Goal: Book appointment/travel/reservation

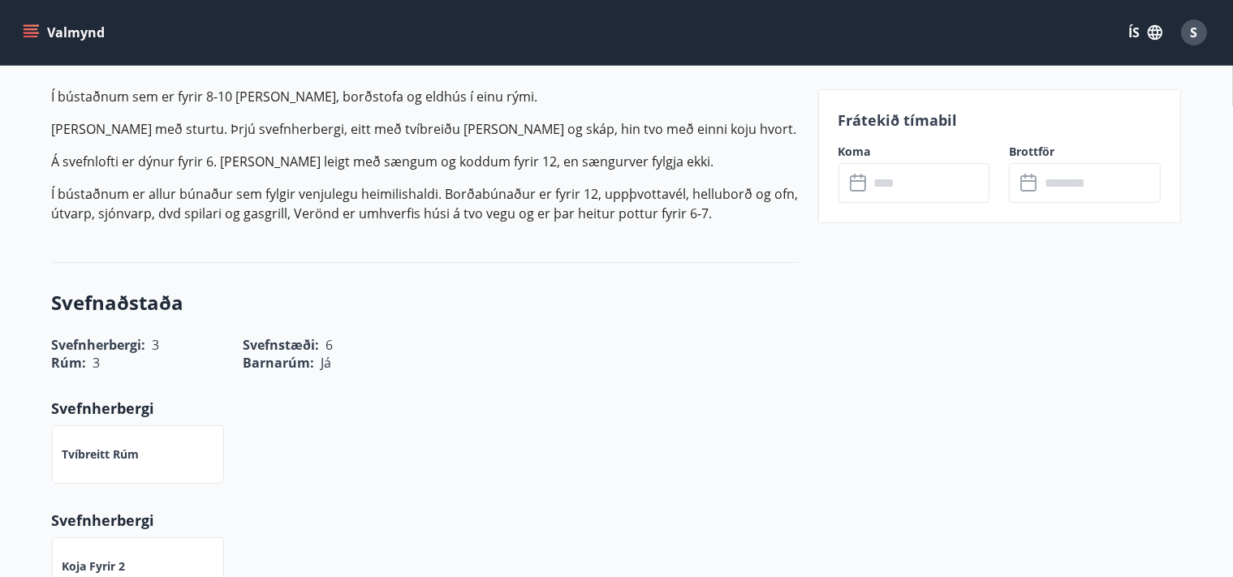
scroll to position [85, 0]
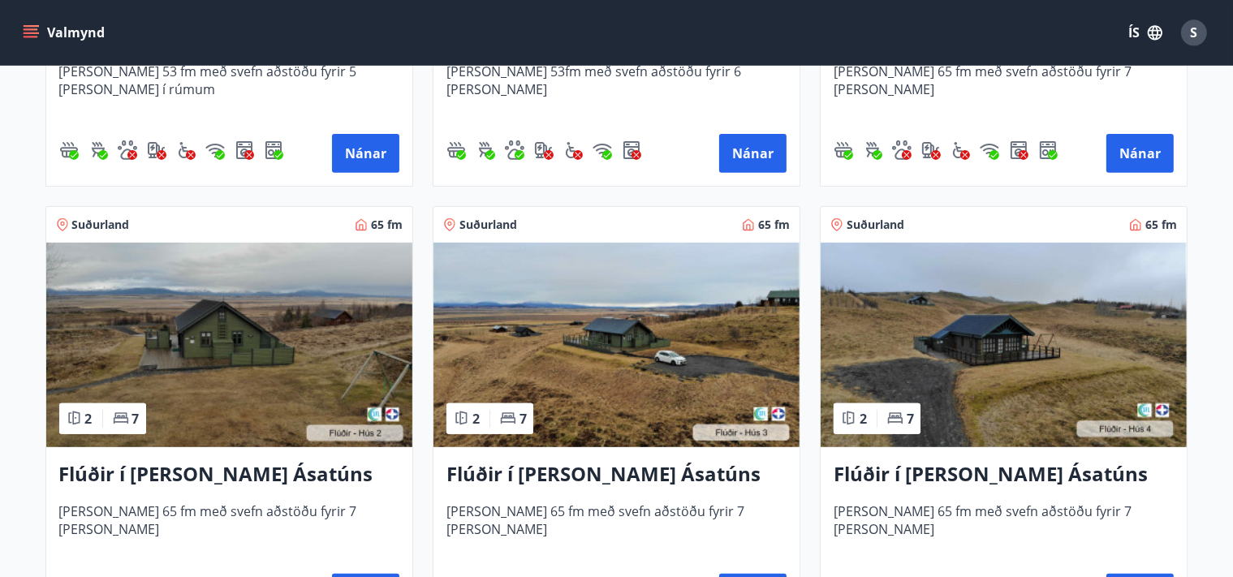
scroll to position [609, 0]
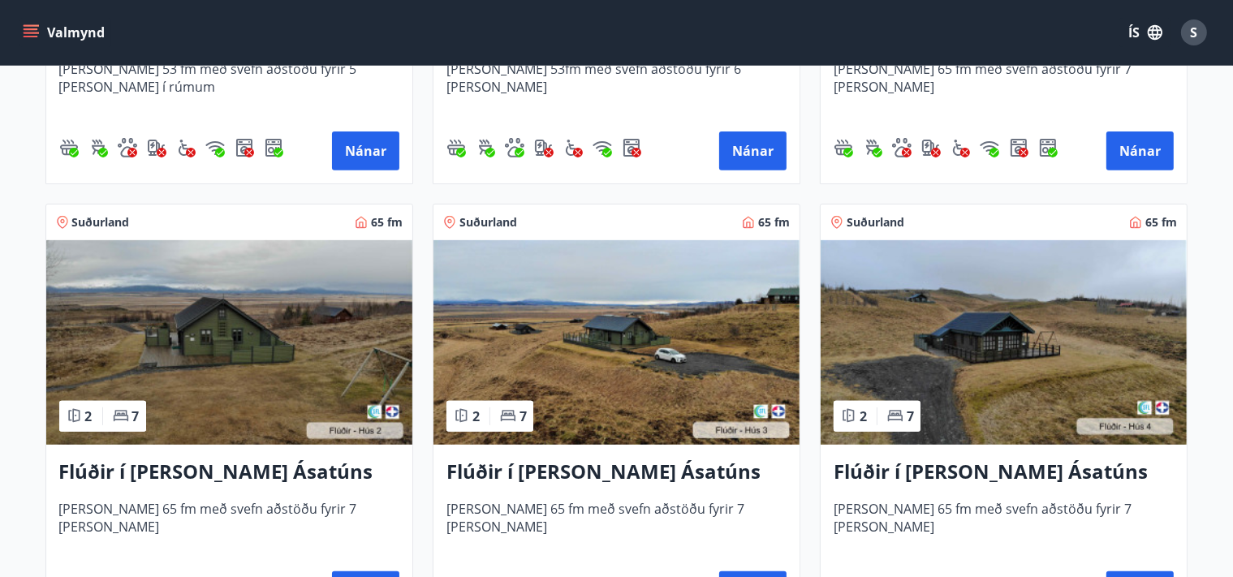
click at [257, 339] on img at bounding box center [229, 342] width 366 height 205
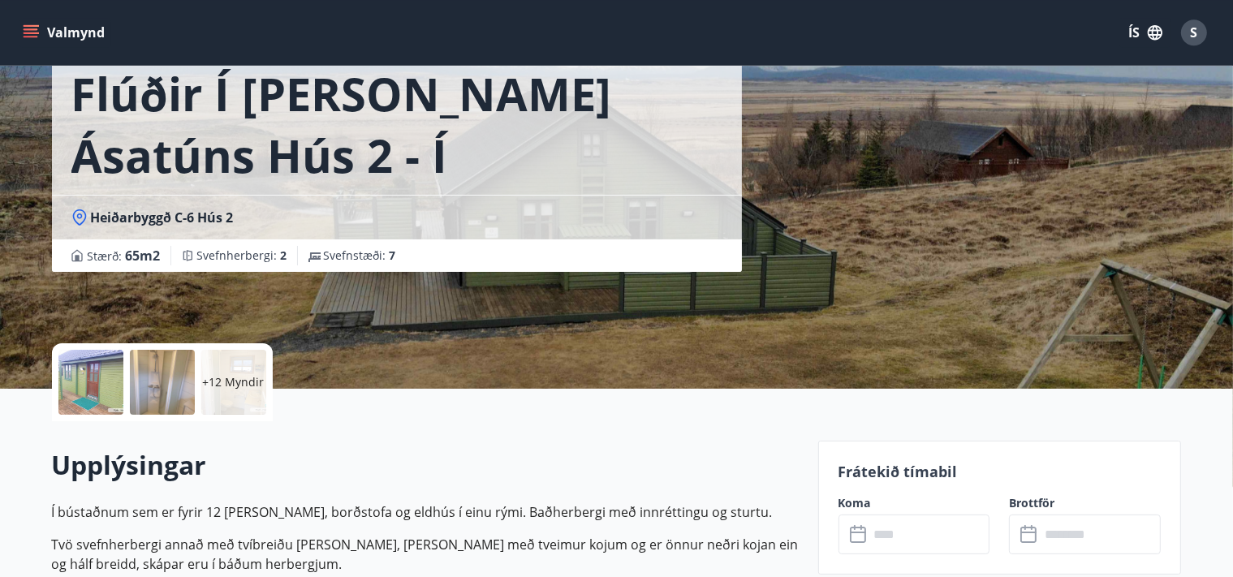
scroll to position [257, 0]
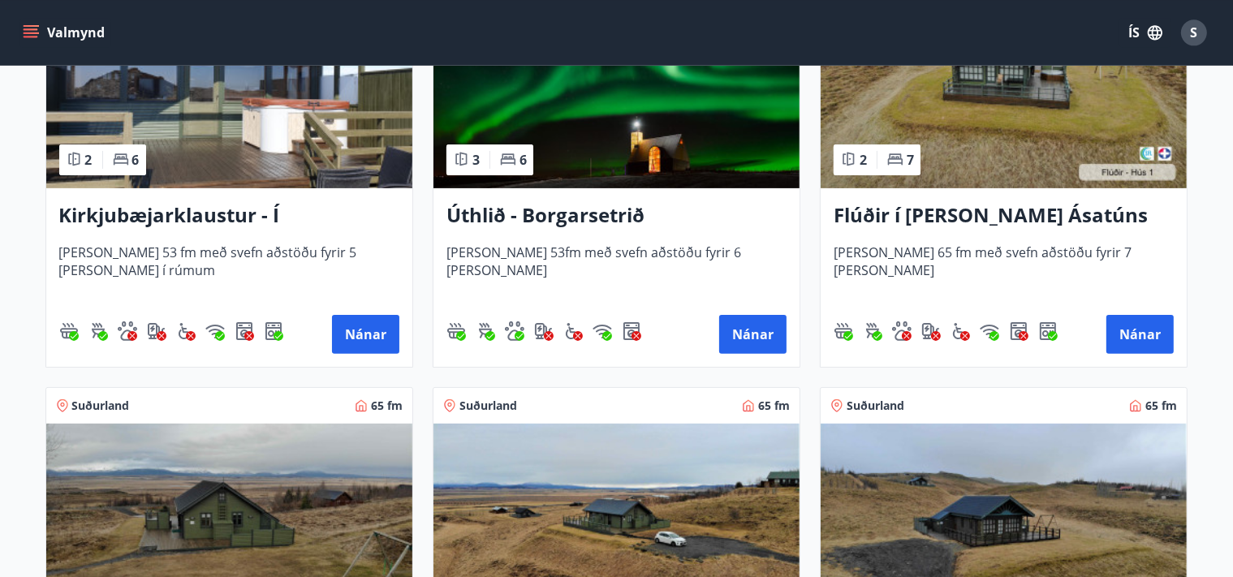
scroll to position [429, 0]
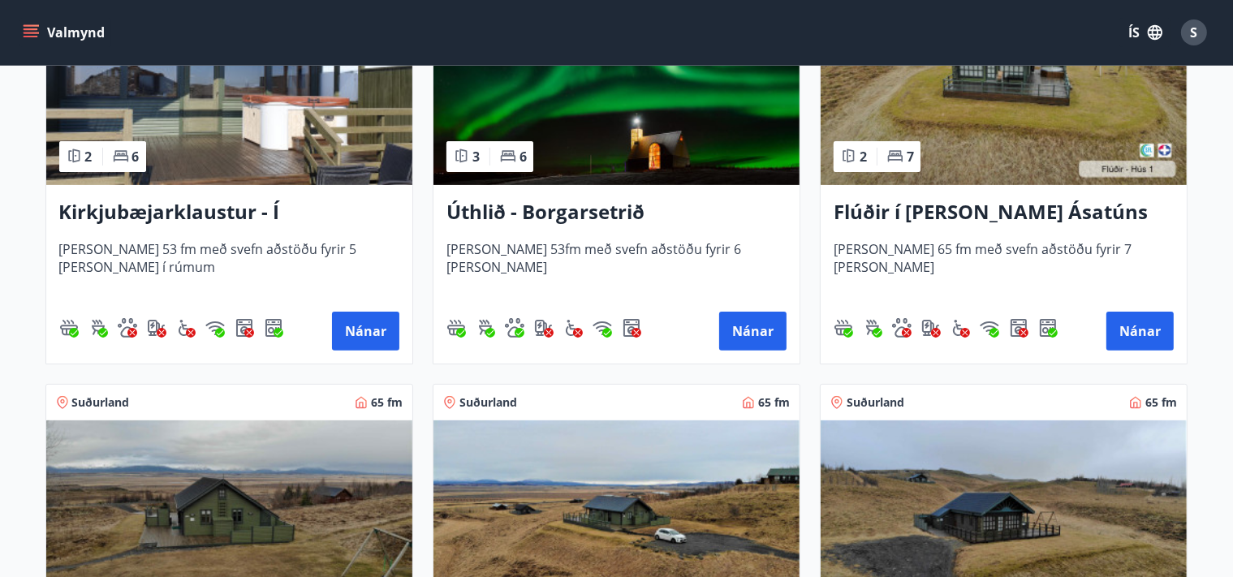
click at [950, 128] on img at bounding box center [1004, 83] width 366 height 205
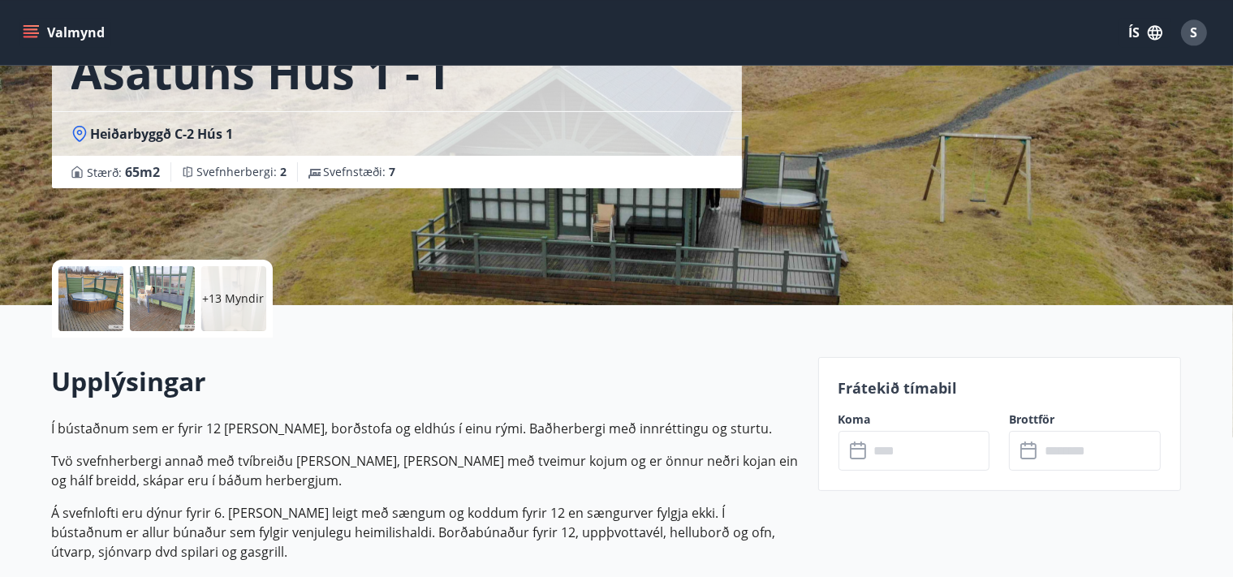
scroll to position [171, 0]
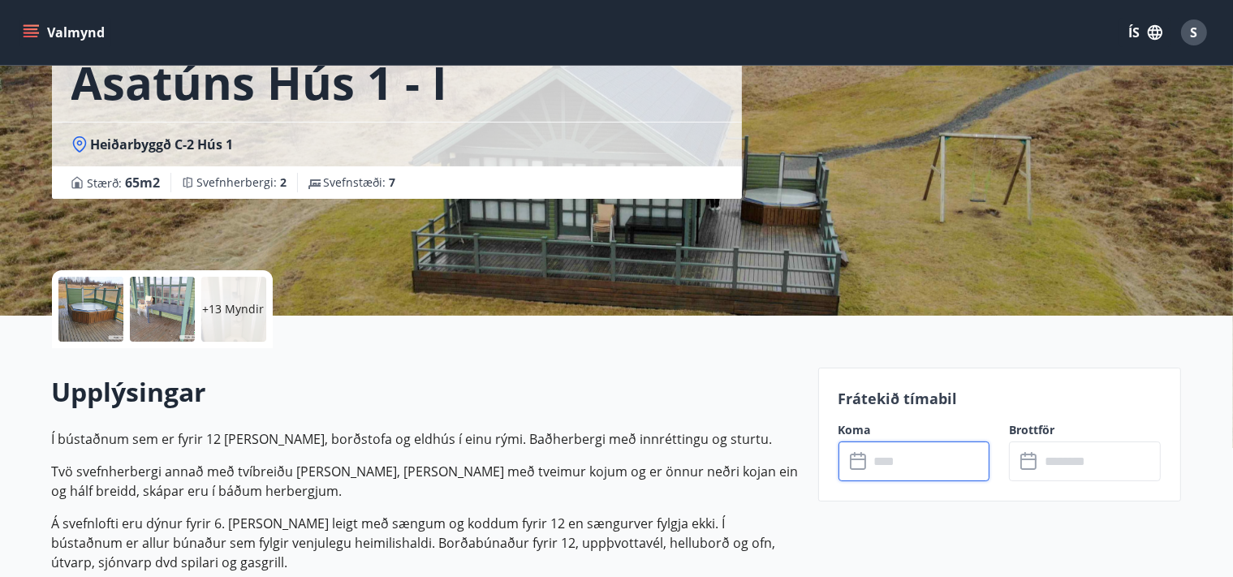
click at [921, 463] on input "text" at bounding box center [929, 462] width 121 height 40
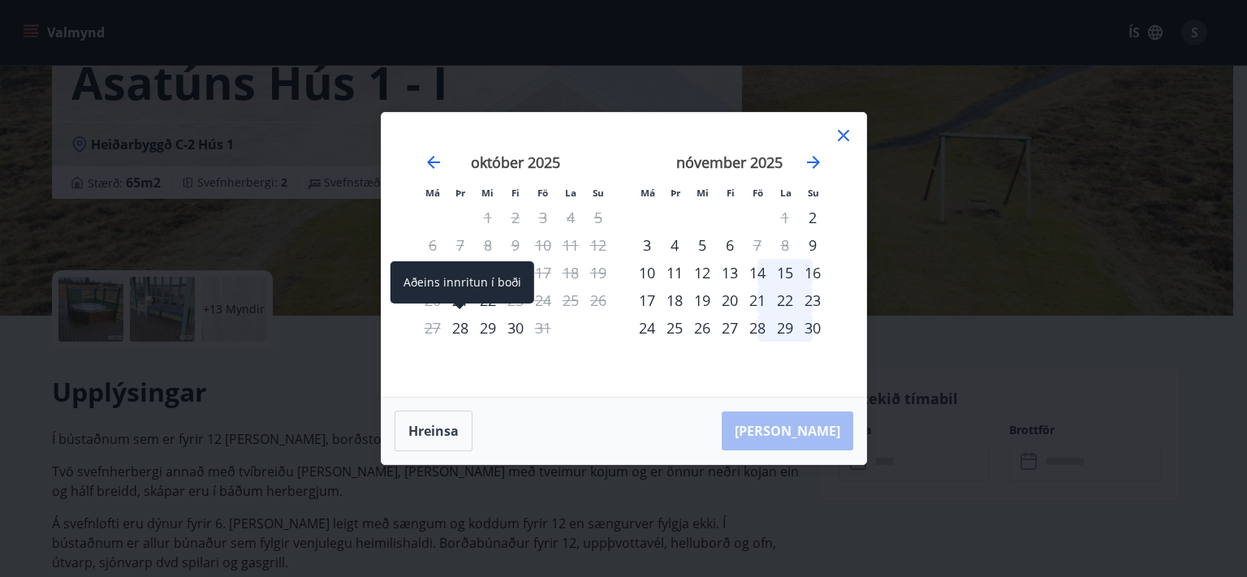
click at [459, 330] on div "28" at bounding box center [461, 328] width 28 height 28
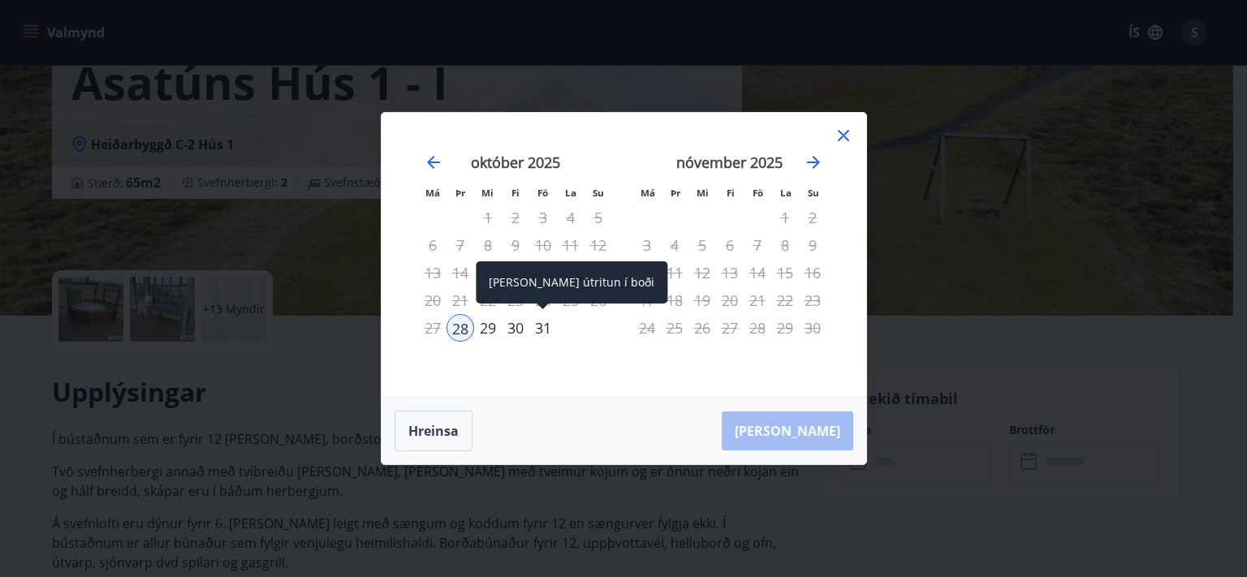
click at [541, 332] on div "31" at bounding box center [543, 328] width 28 height 28
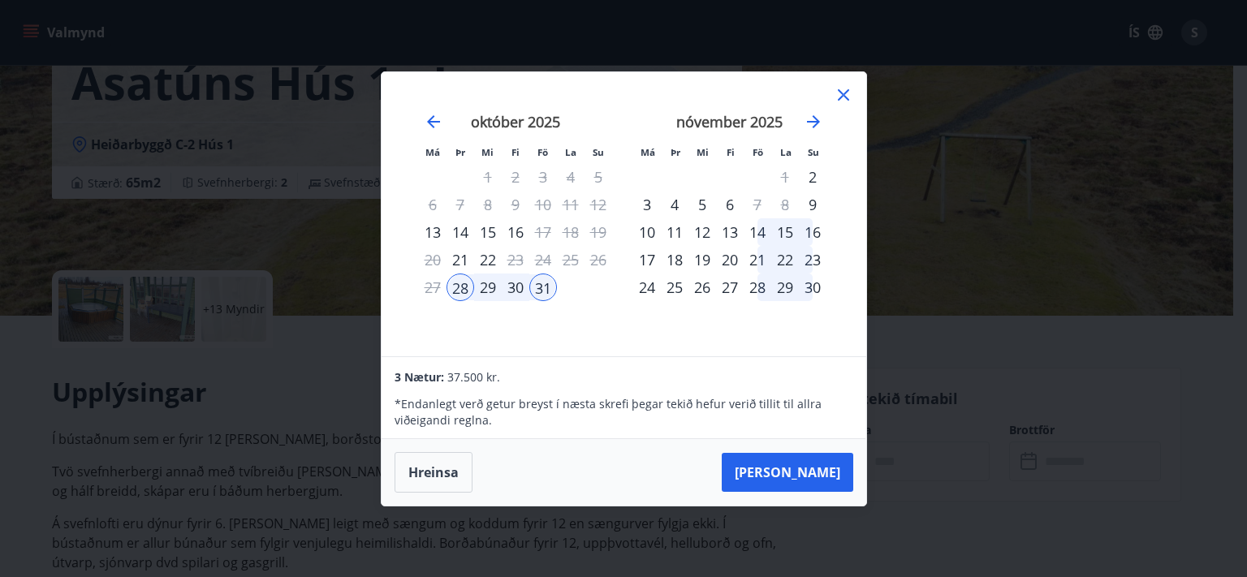
click at [917, 487] on div "Má Þr Mi Fi Fö La Su Má Þr Mi Fi Fö La Su [DATE] 1 2 3 4 5 6 7 8 9 10 11 12 13 …" at bounding box center [623, 288] width 1247 height 577
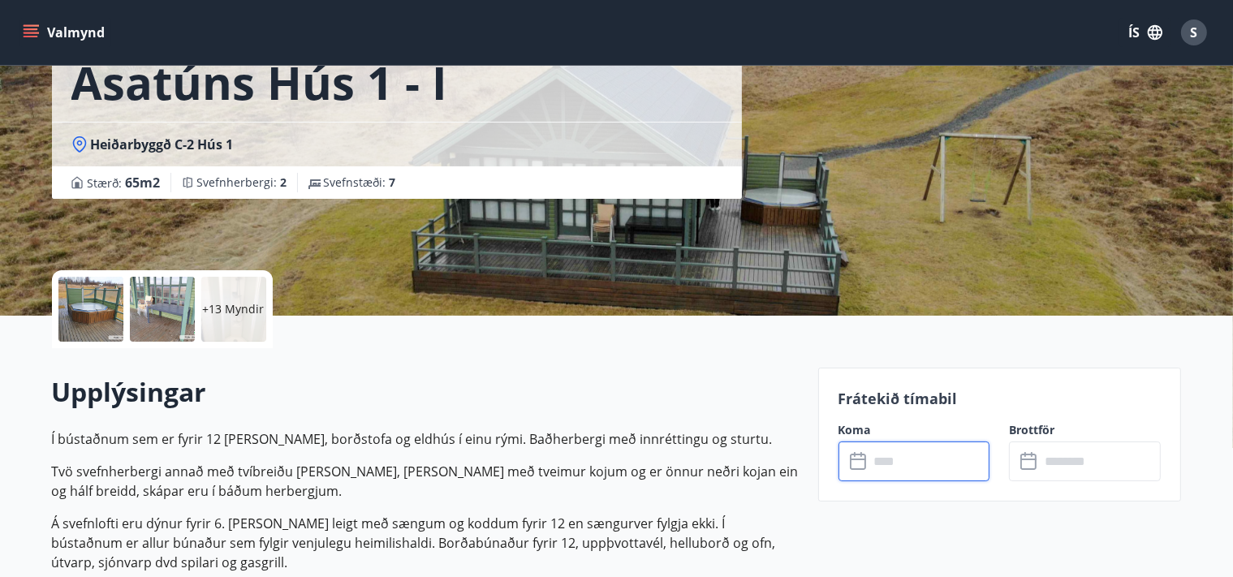
click at [112, 324] on div at bounding box center [90, 309] width 65 height 65
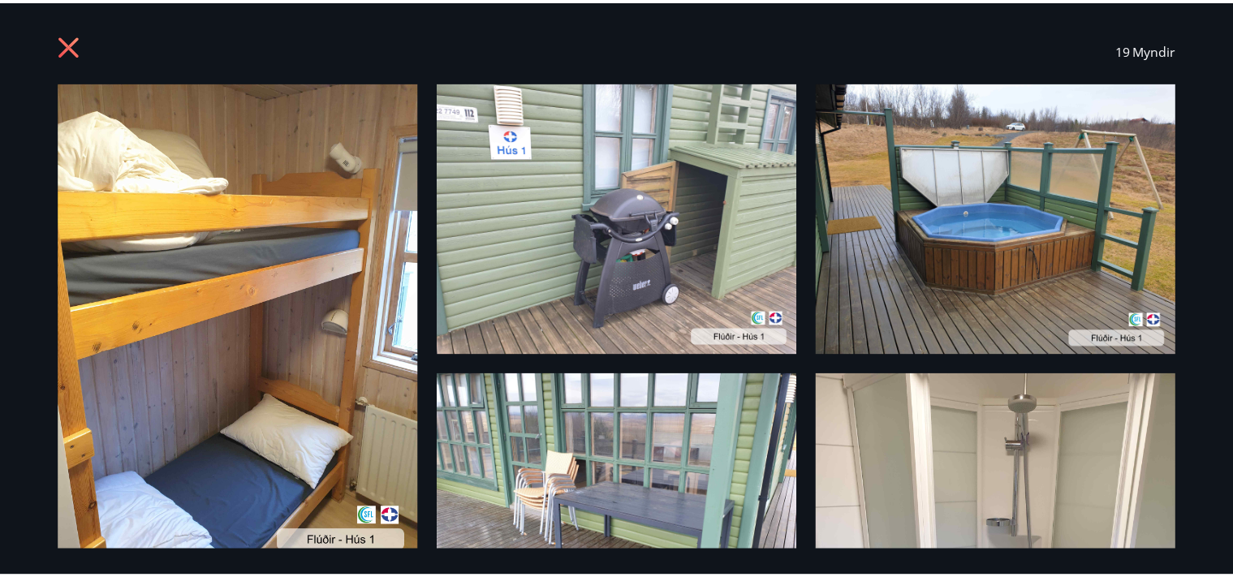
scroll to position [0, 0]
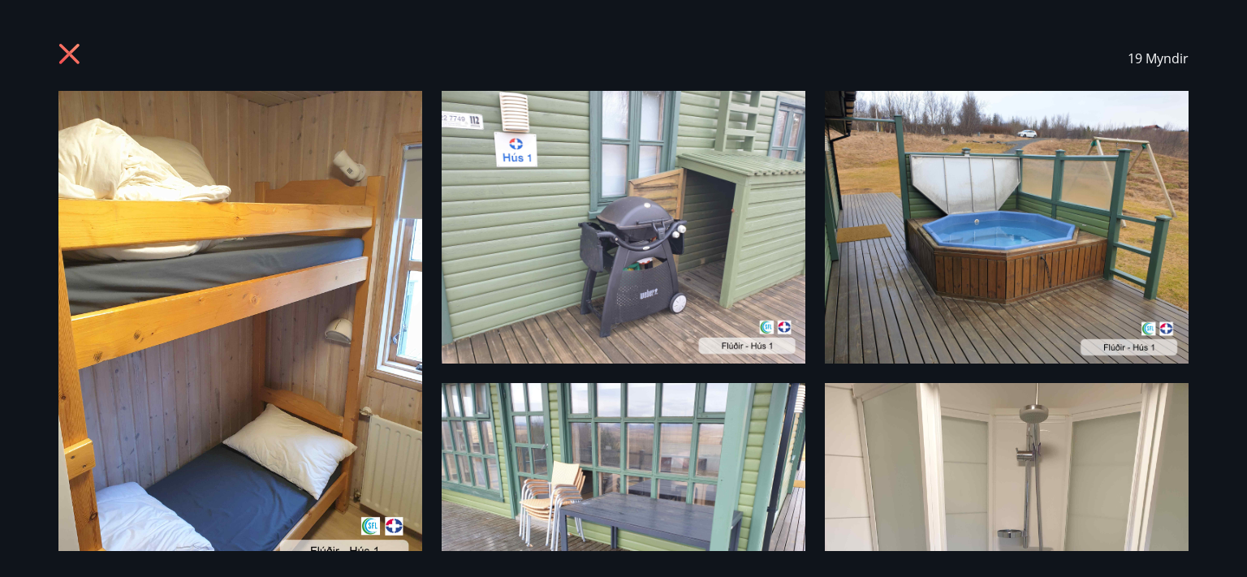
click at [76, 50] on icon at bounding box center [71, 56] width 26 height 26
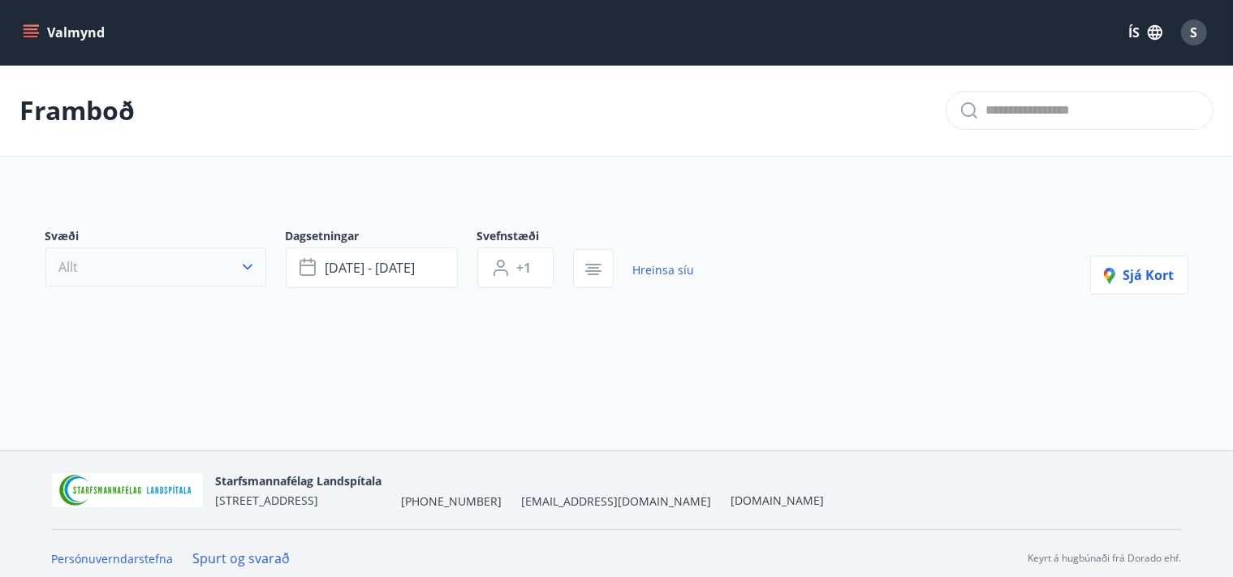
click at [230, 265] on button "Allt" at bounding box center [155, 267] width 221 height 39
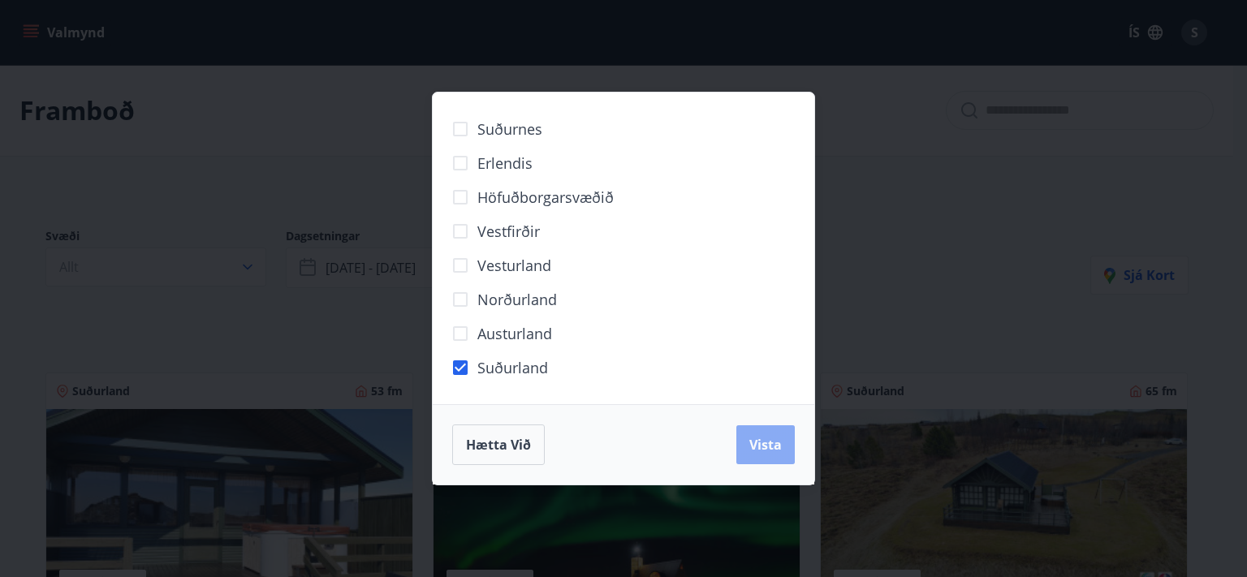
click at [771, 446] on span "Vista" at bounding box center [765, 445] width 32 height 18
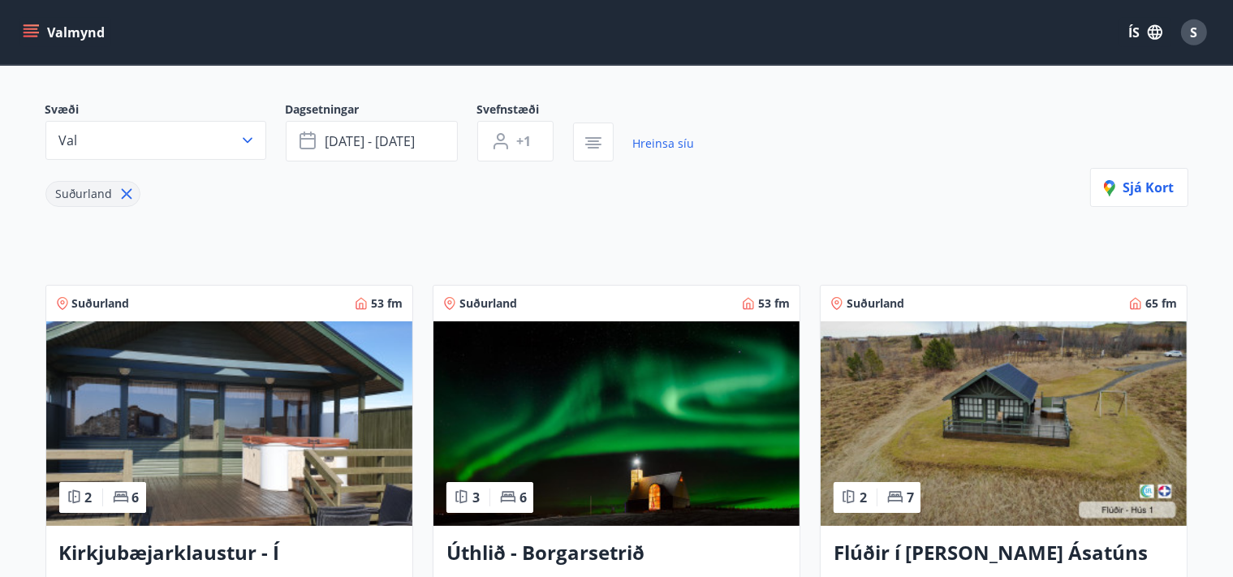
scroll to position [171, 0]
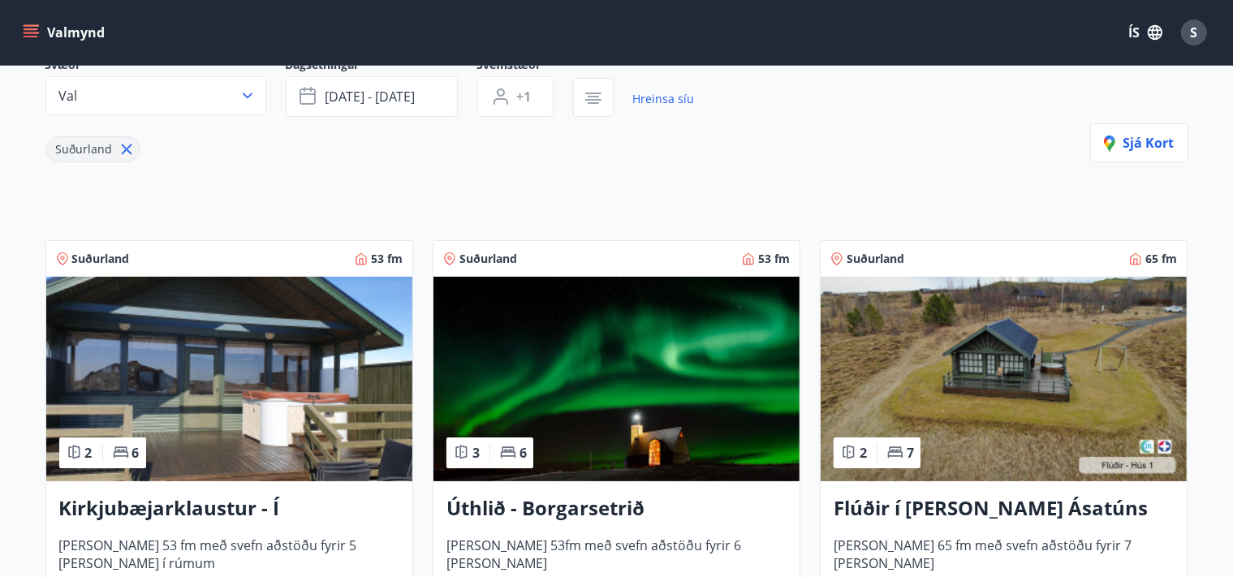
click at [560, 358] on img at bounding box center [617, 379] width 366 height 205
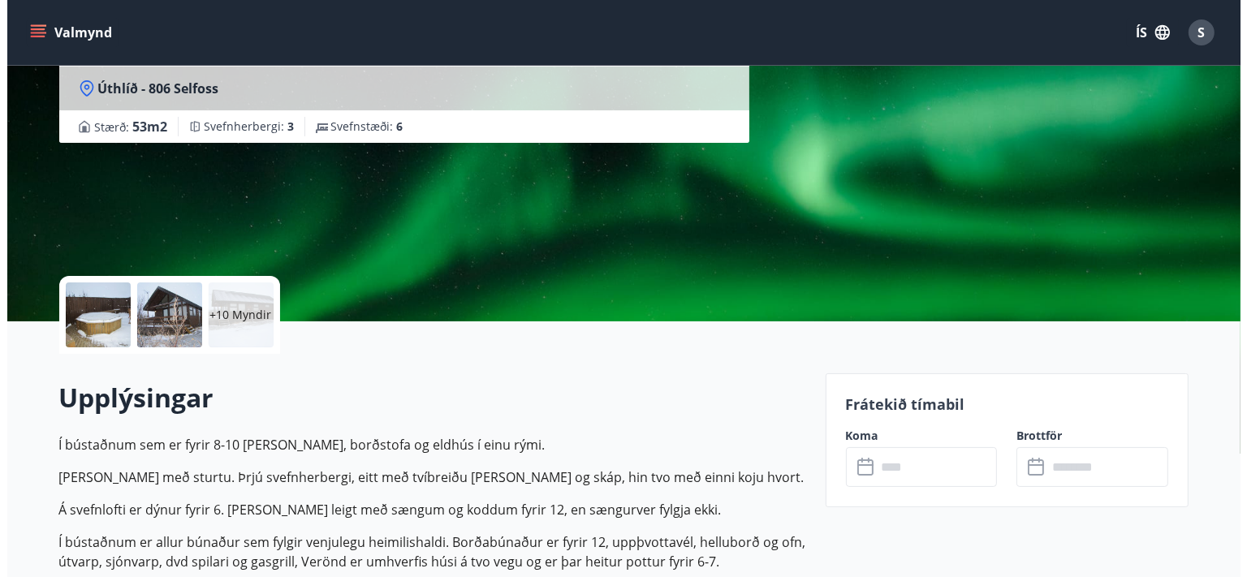
scroll to position [171, 0]
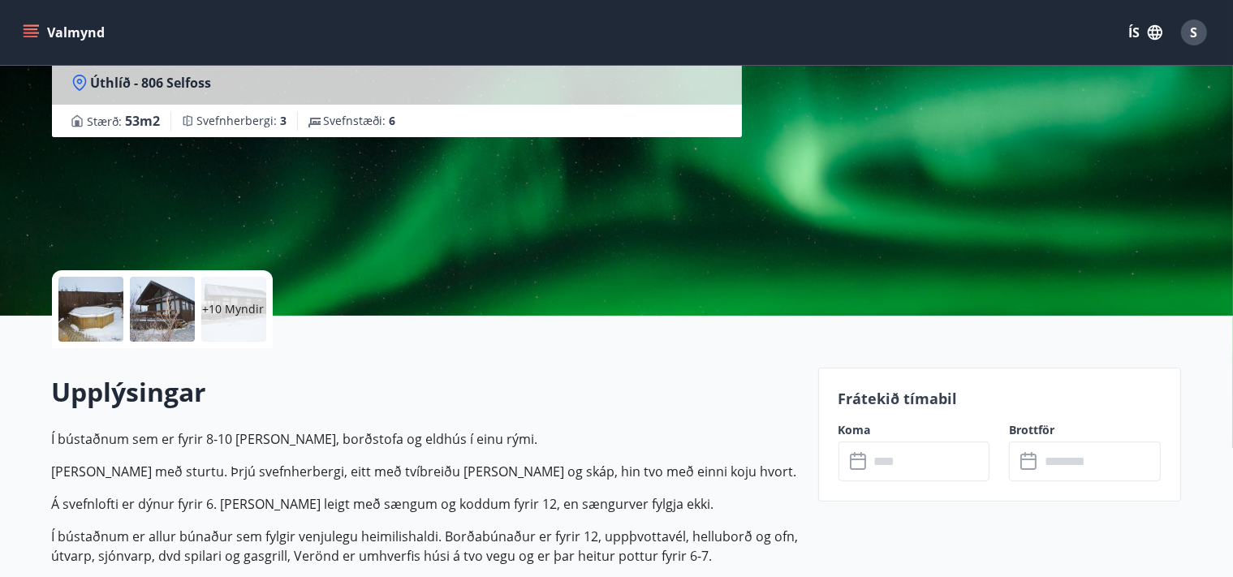
click at [231, 320] on div "+10 Myndir" at bounding box center [233, 309] width 65 height 65
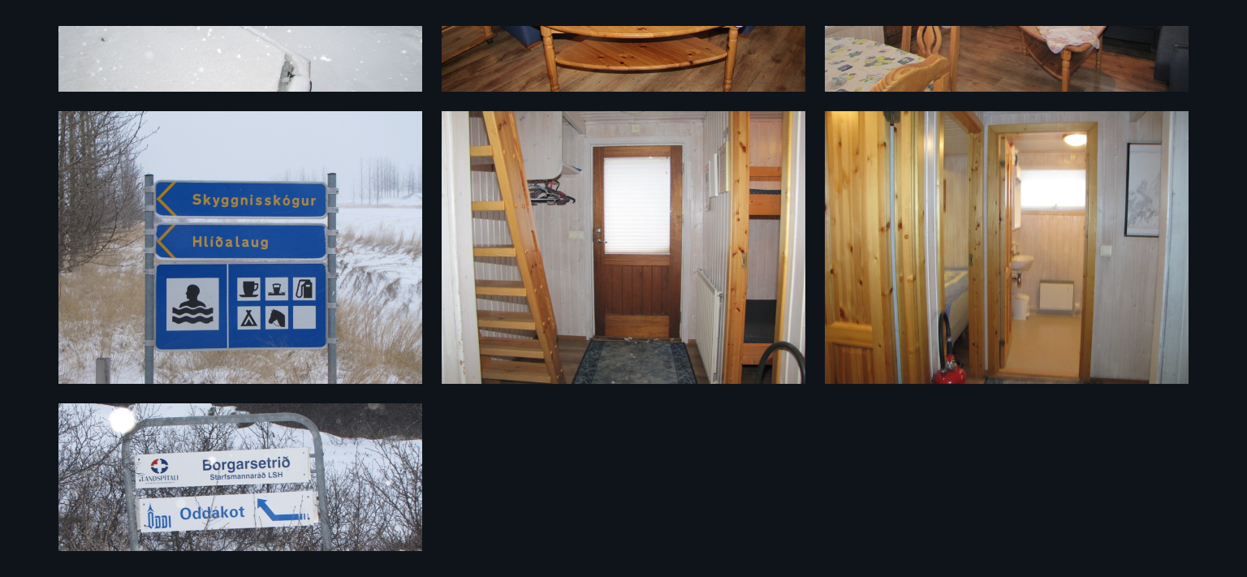
scroll to position [1279, 0]
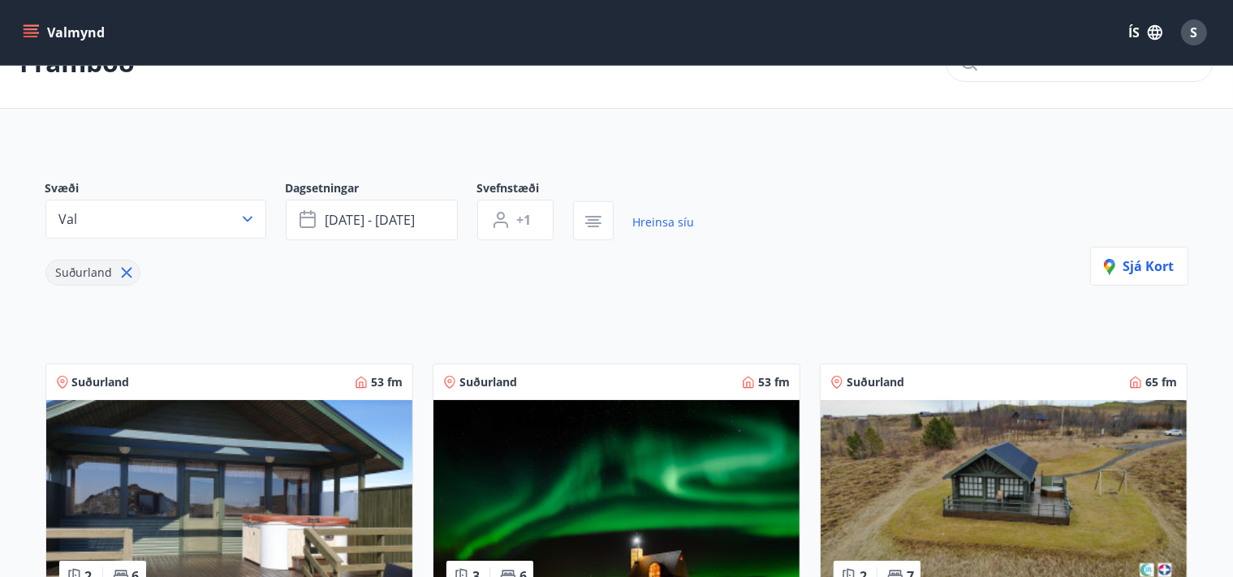
scroll to position [219, 0]
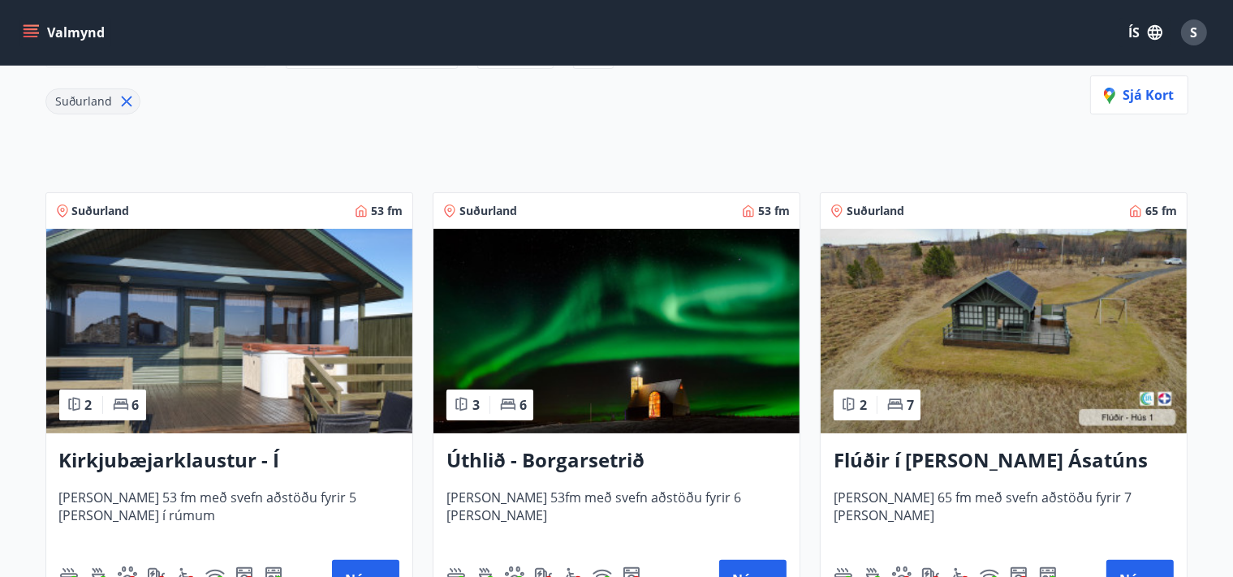
click at [534, 411] on img at bounding box center [617, 331] width 366 height 205
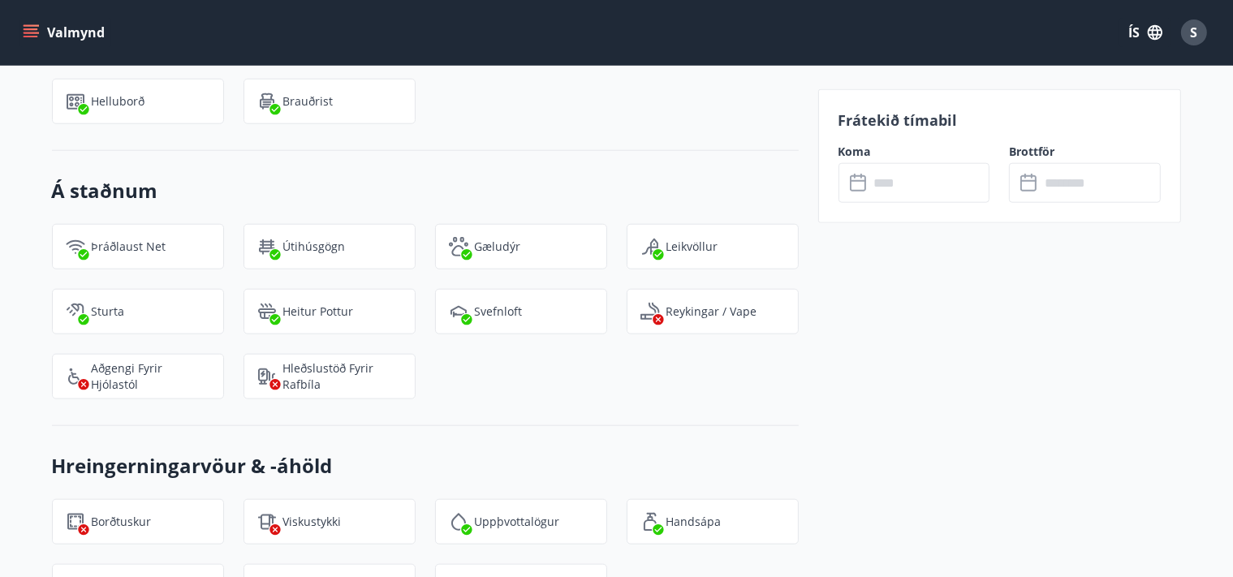
scroll to position [1371, 0]
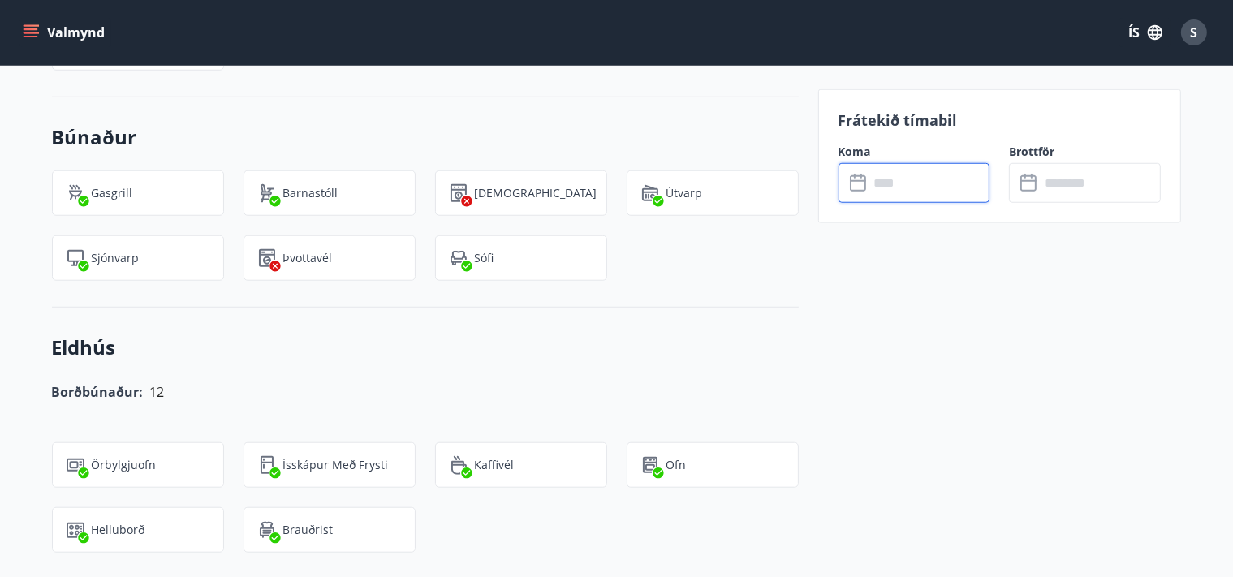
click at [871, 181] on input "text" at bounding box center [929, 183] width 121 height 40
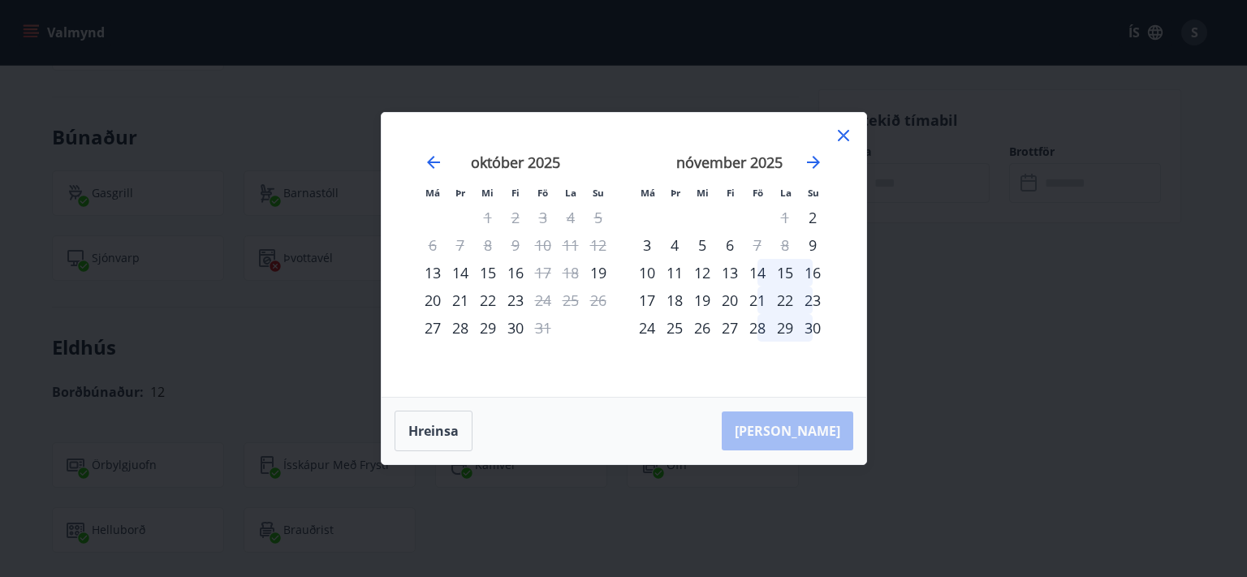
click at [461, 332] on div "28" at bounding box center [461, 328] width 28 height 28
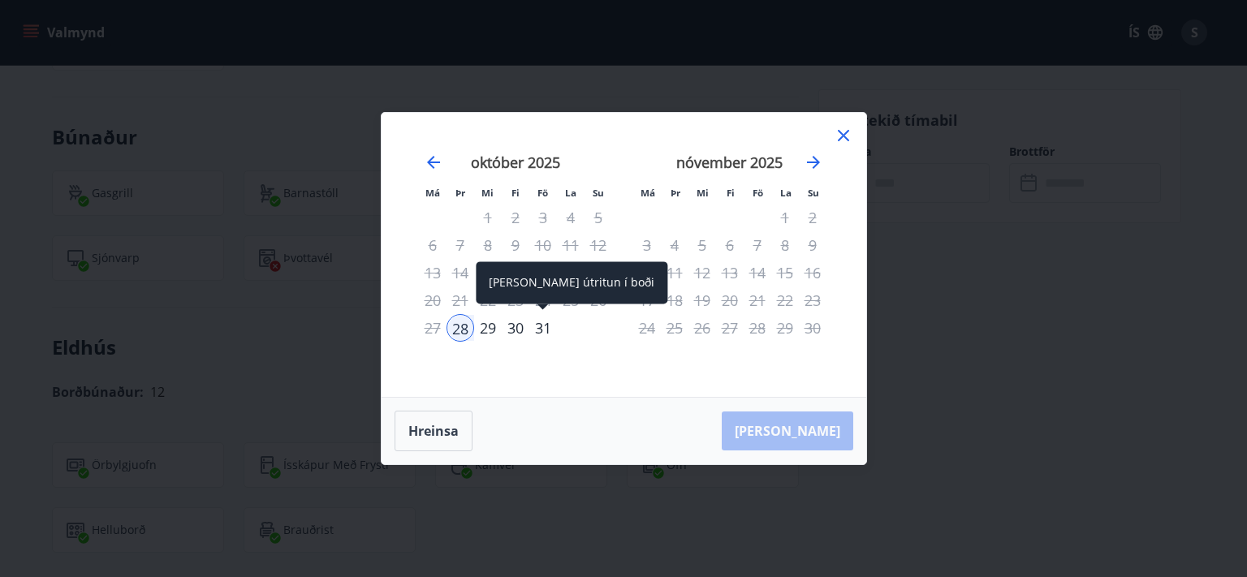
click at [538, 337] on div "31" at bounding box center [543, 328] width 28 height 28
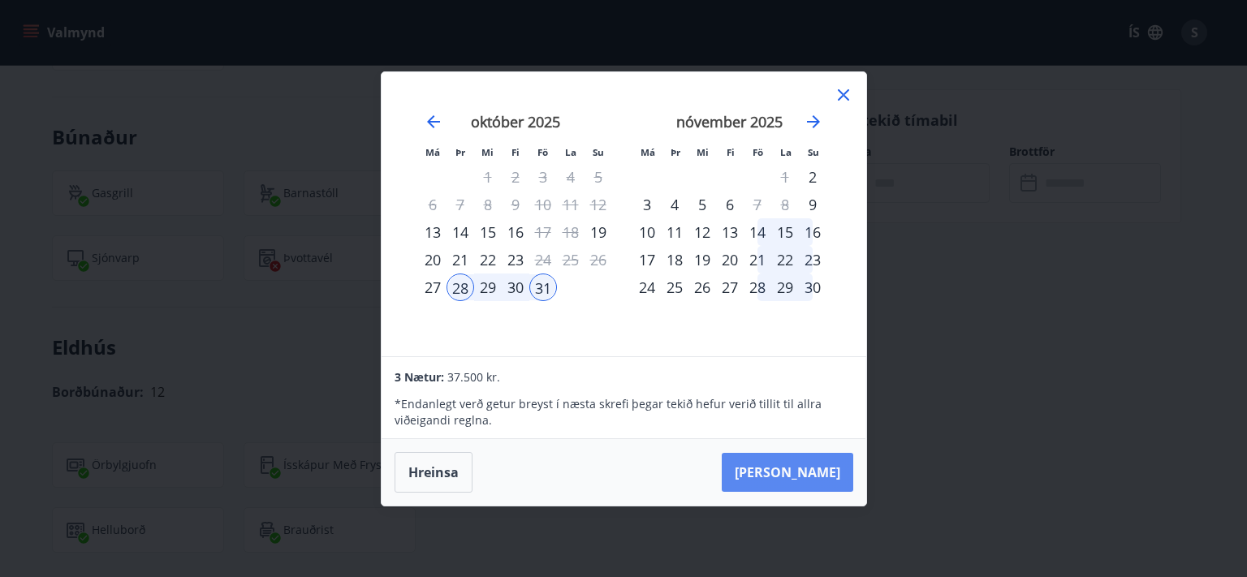
click at [795, 463] on button "[PERSON_NAME]" at bounding box center [788, 472] width 132 height 39
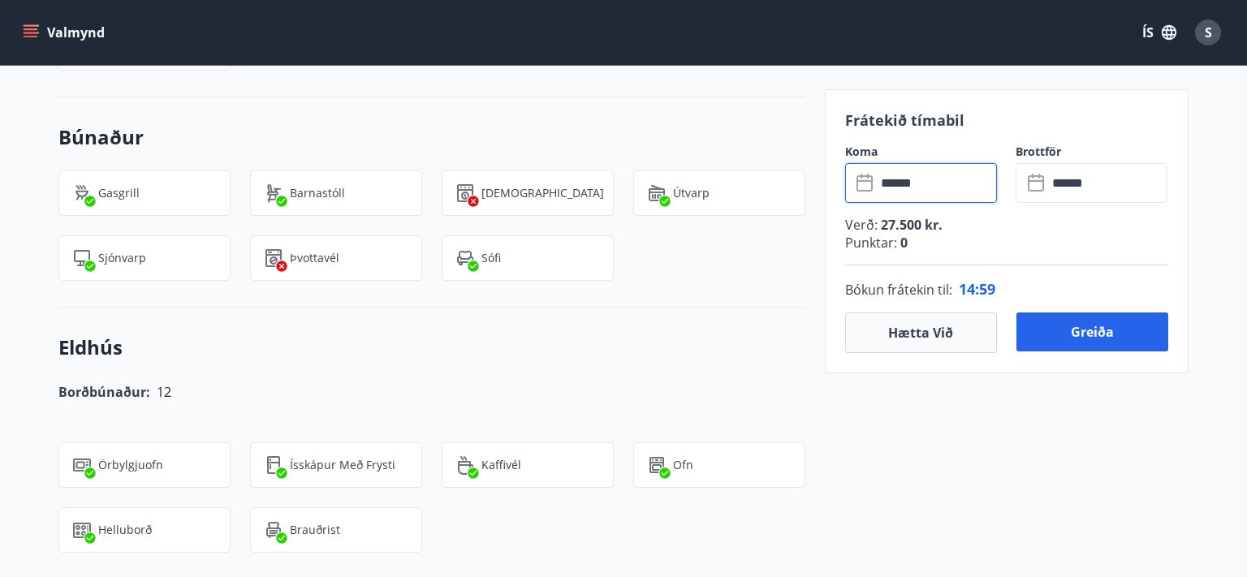
type input "******"
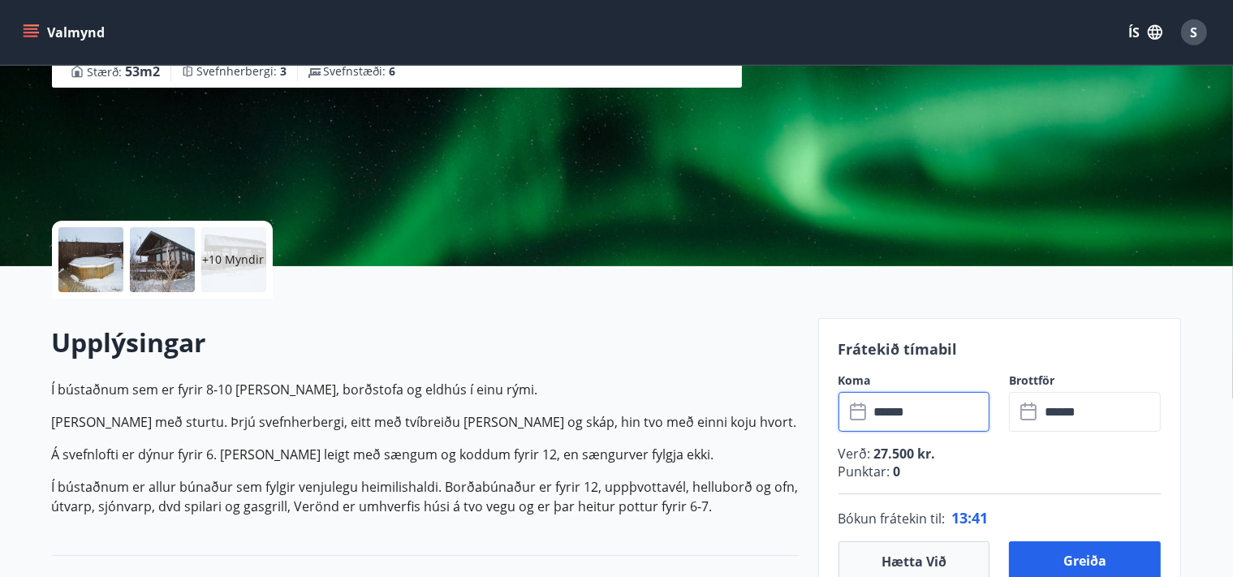
scroll to position [343, 0]
